Goal: Task Accomplishment & Management: Use online tool/utility

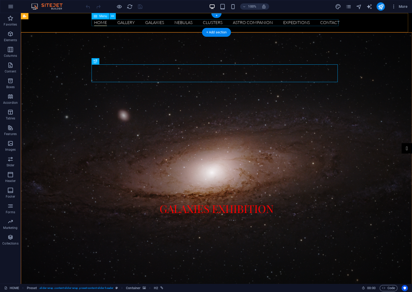
click at [248, 23] on nav "HOME GALLERY GALAXIES NEBULAS CLUSTERS ASTRO COMPANION EXPEDITIONS Contact" at bounding box center [216, 22] width 246 height 7
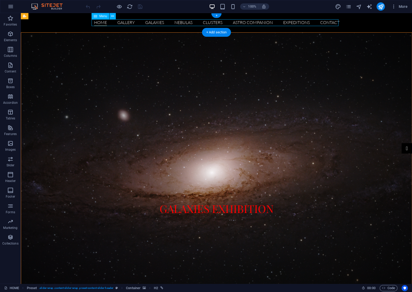
click at [248, 23] on nav "HOME GALLERY GALAXIES NEBULAS CLUSTERS ASTRO COMPANION EXPEDITIONS Contact" at bounding box center [216, 22] width 246 height 7
select select
select select "1"
select select
select select "2"
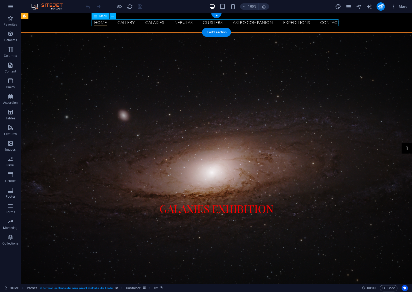
select select
select select "3"
select select
select select "4"
select select
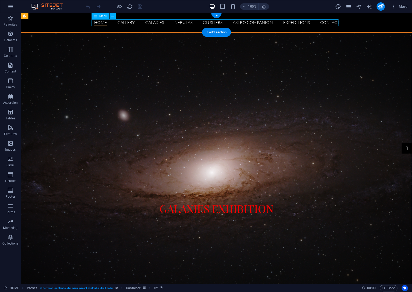
select select "6"
select select
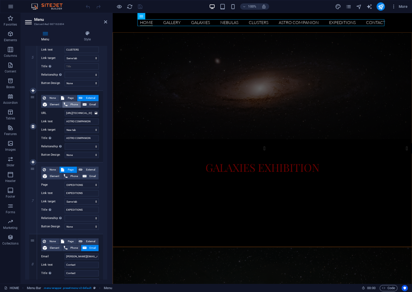
scroll to position [365, 0]
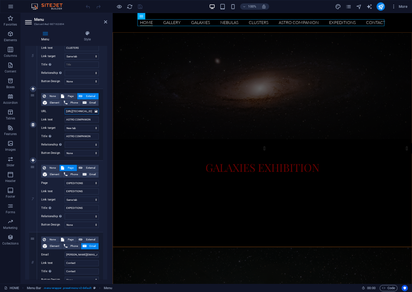
click at [80, 110] on input "[URL][TECHNICAL_ID]" at bounding box center [82, 111] width 34 height 6
paste input "[DOMAIN_NAME]"
type input "[URL][DOMAIN_NAME]"
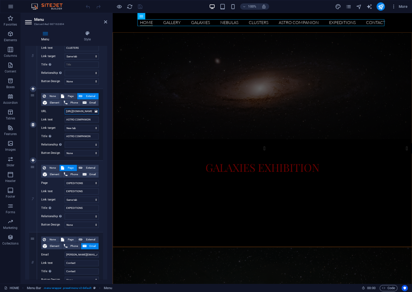
scroll to position [0, 10]
select select
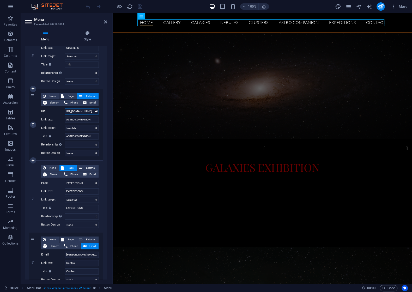
select select
type input "[URL][DOMAIN_NAME]"
click at [138, 7] on icon "save" at bounding box center [140, 7] width 6 height 6
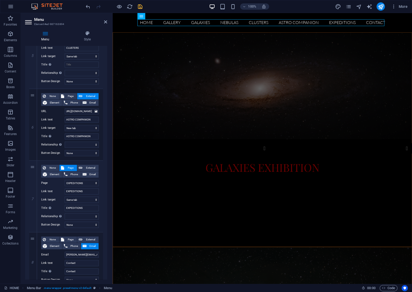
scroll to position [0, 0]
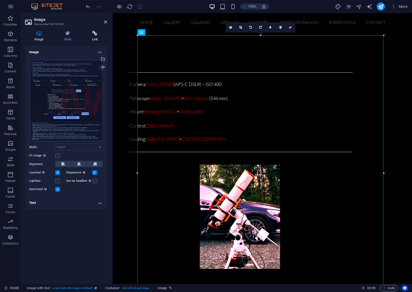
click at [94, 34] on icon at bounding box center [95, 33] width 25 height 5
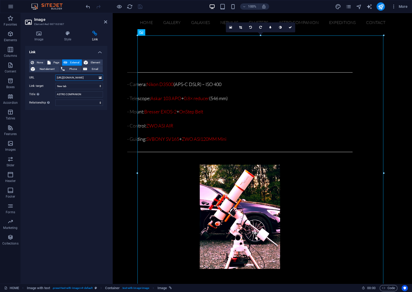
click at [88, 78] on input "[URL][DOMAIN_NAME]" at bounding box center [79, 78] width 48 height 6
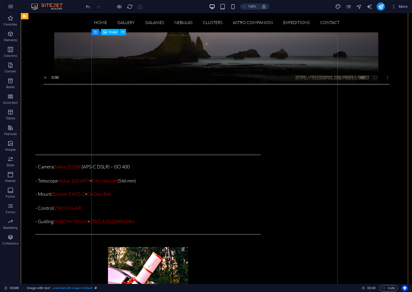
scroll to position [965, 0]
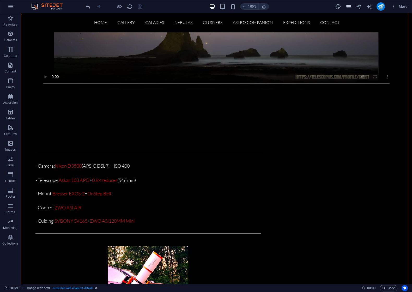
click at [350, 6] on icon "pages" at bounding box center [348, 7] width 6 height 6
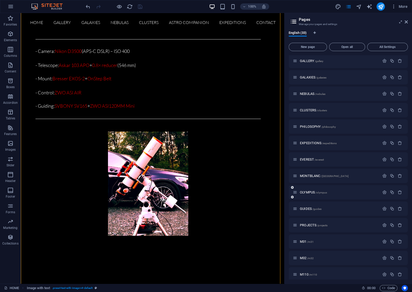
scroll to position [26, 0]
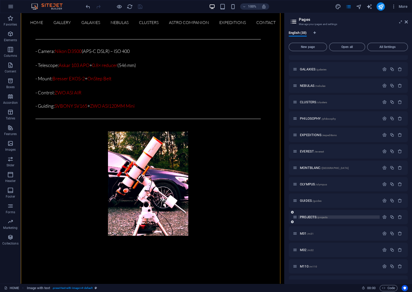
click at [313, 216] on span "PROJECTS /projects" at bounding box center [314, 217] width 28 height 4
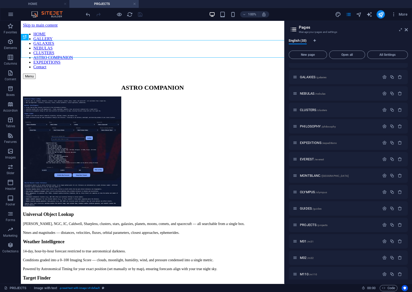
scroll to position [0, 0]
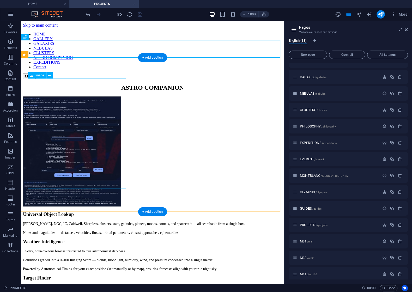
click at [85, 117] on figure at bounding box center [152, 151] width 259 height 111
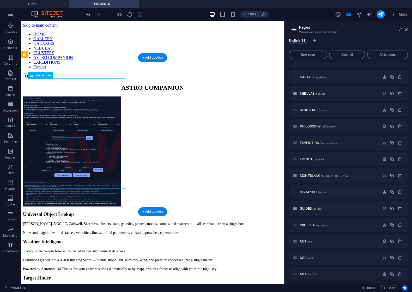
click at [85, 117] on figure at bounding box center [152, 151] width 259 height 111
select select "px"
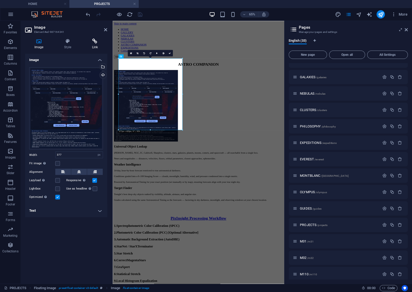
click at [94, 40] on icon at bounding box center [95, 41] width 25 height 5
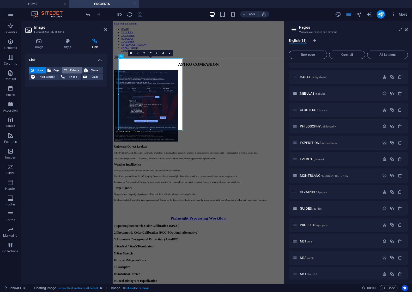
click at [71, 70] on span "External" at bounding box center [74, 70] width 11 height 6
select select "blank"
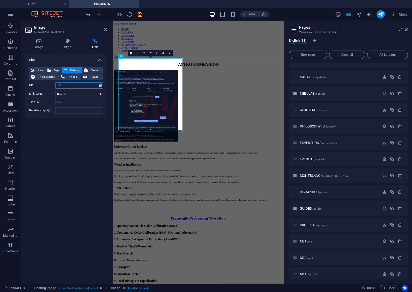
click at [71, 85] on input "URL" at bounding box center [79, 85] width 48 height 6
paste input "[URL][DOMAIN_NAME]"
type input "[URL][DOMAIN_NAME]"
click at [224, 84] on div "ASTRO COMPANION" at bounding box center [245, 87] width 260 height 7
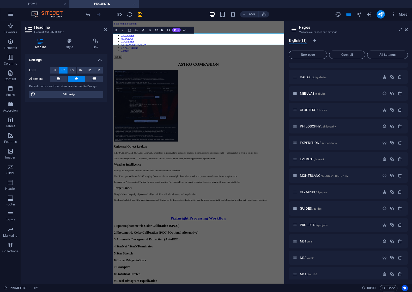
click at [225, 84] on h2 "ASTRO COMPANION" at bounding box center [245, 87] width 260 height 7
click at [95, 44] on h4 "Link" at bounding box center [95, 44] width 23 height 11
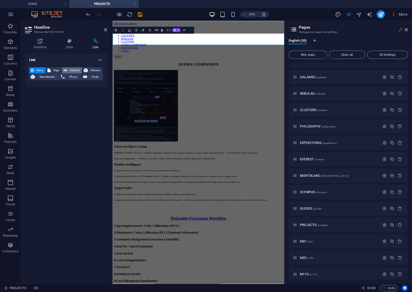
click at [72, 69] on span "External" at bounding box center [74, 70] width 11 height 6
select select "blank"
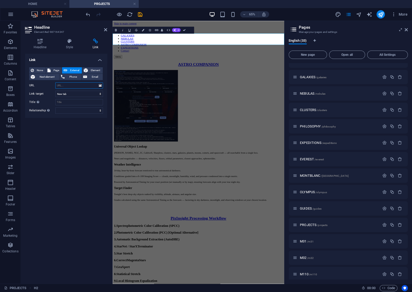
paste input "[URL][DOMAIN_NAME]"
type input "[URL][DOMAIN_NAME]"
click at [249, 212] on div "Universal Object Lookup [PERSON_NAME], NGC, IC, Caldwell, Sharpless, clusters, …" at bounding box center [245, 255] width 260 height 87
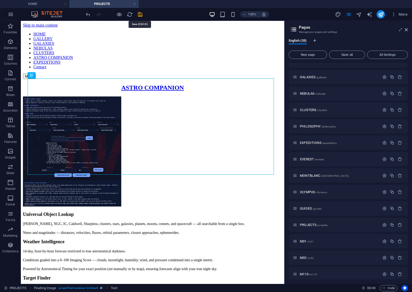
click at [140, 14] on icon "save" at bounding box center [140, 14] width 6 height 6
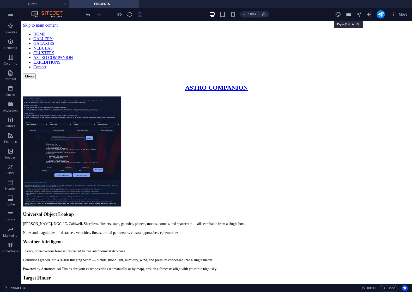
click at [348, 14] on icon "pages" at bounding box center [348, 14] width 6 height 6
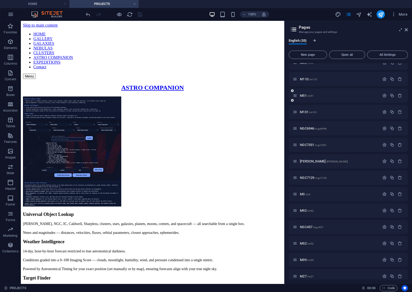
scroll to position [221, 0]
click at [39, 4] on h4 "HOME" at bounding box center [34, 4] width 69 height 6
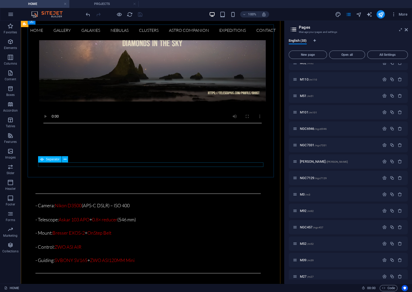
scroll to position [771, 0]
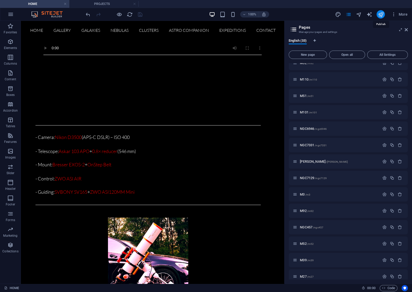
click at [379, 13] on icon "publish" at bounding box center [380, 14] width 6 height 6
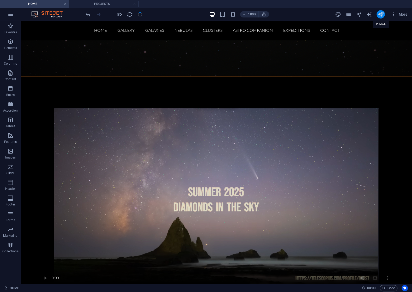
scroll to position [886, 0]
